Goal: Find specific page/section: Find specific page/section

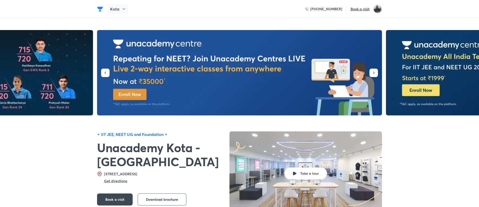
drag, startPoint x: 0, startPoint y: 0, endPoint x: 122, endPoint y: 9, distance: 122.6
click at [122, 9] on icon at bounding box center [123, 9] width 5 height 5
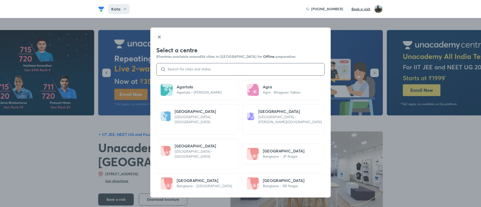
click at [201, 69] on input at bounding box center [243, 69] width 155 height 4
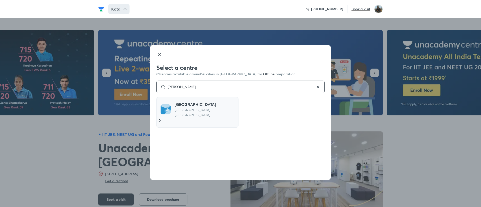
type input "[PERSON_NAME]"
click at [189, 106] on h5 "[GEOGRAPHIC_DATA]" at bounding box center [206, 105] width 62 height 6
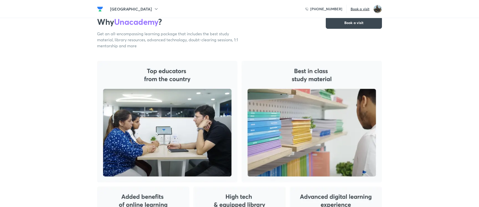
scroll to position [32, 0]
